Goal: Task Accomplishment & Management: Use online tool/utility

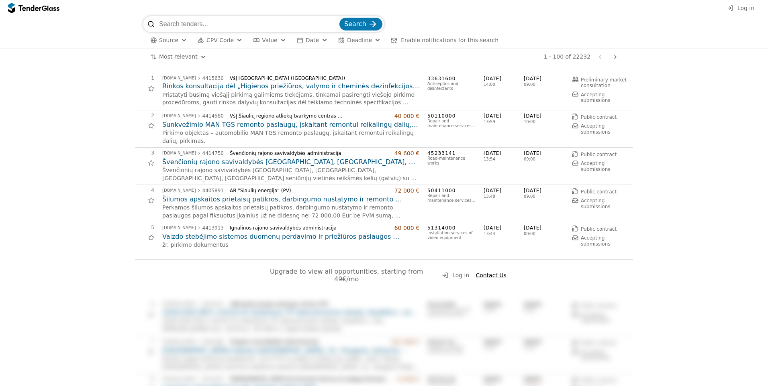
click at [744, 7] on span "Log in" at bounding box center [745, 8] width 17 height 6
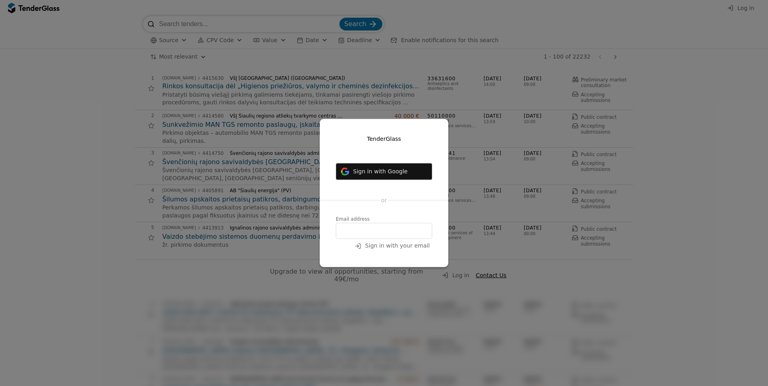
click at [347, 230] on input "email" at bounding box center [384, 231] width 96 height 16
type input "[EMAIL_ADDRESS][DOMAIN_NAME]"
click at [402, 246] on span "Sign in with your email" at bounding box center [397, 246] width 65 height 6
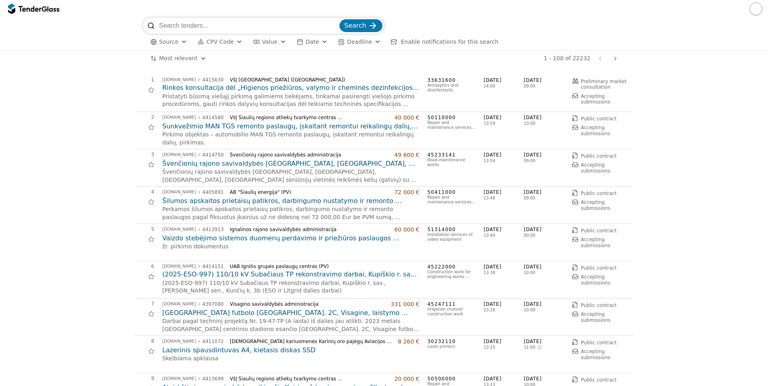
click at [180, 41] on div "button" at bounding box center [183, 41] width 29 height 27
click at [175, 57] on div at bounding box center [175, 58] width 6 height 6
click at [256, 88] on span "Apply" at bounding box center [253, 89] width 16 height 6
click at [257, 40] on div "button" at bounding box center [267, 41] width 29 height 27
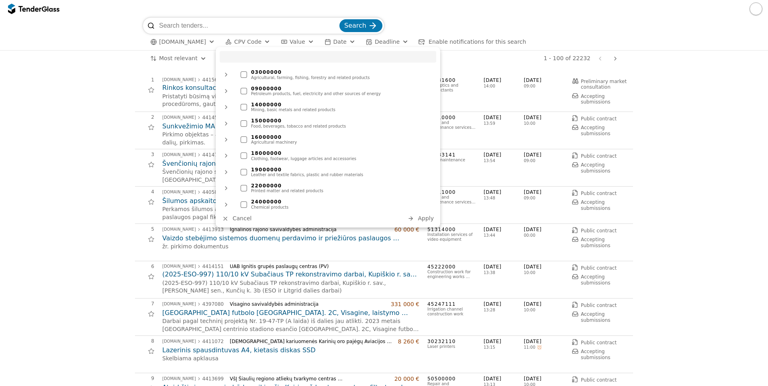
click at [258, 42] on div "button" at bounding box center [267, 41] width 29 height 27
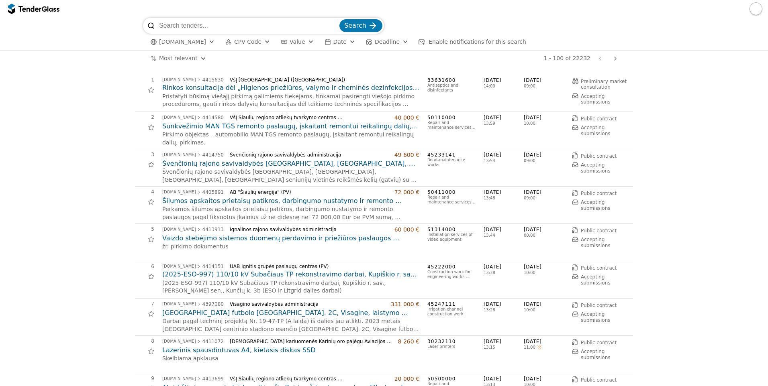
click at [467, 41] on span "Enable notifications for this search" at bounding box center [477, 42] width 98 height 6
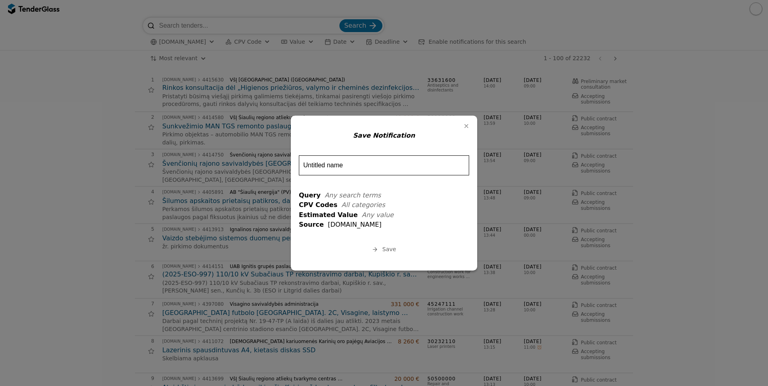
click at [467, 126] on div "button" at bounding box center [466, 126] width 21 height 21
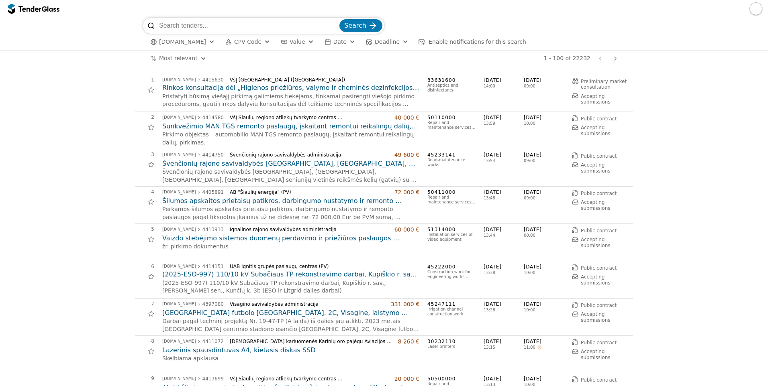
click at [206, 41] on div "button" at bounding box center [211, 41] width 29 height 27
click at [757, 9] on button "button" at bounding box center [755, 8] width 13 height 13
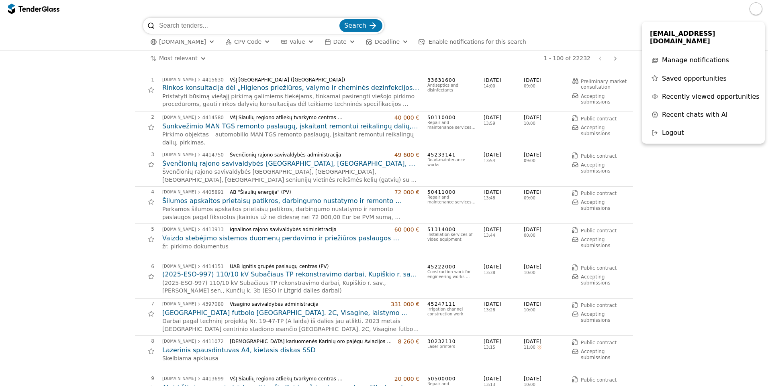
click at [25, 8] on div at bounding box center [29, 8] width 22 height 5
